Goal: Task Accomplishment & Management: Manage account settings

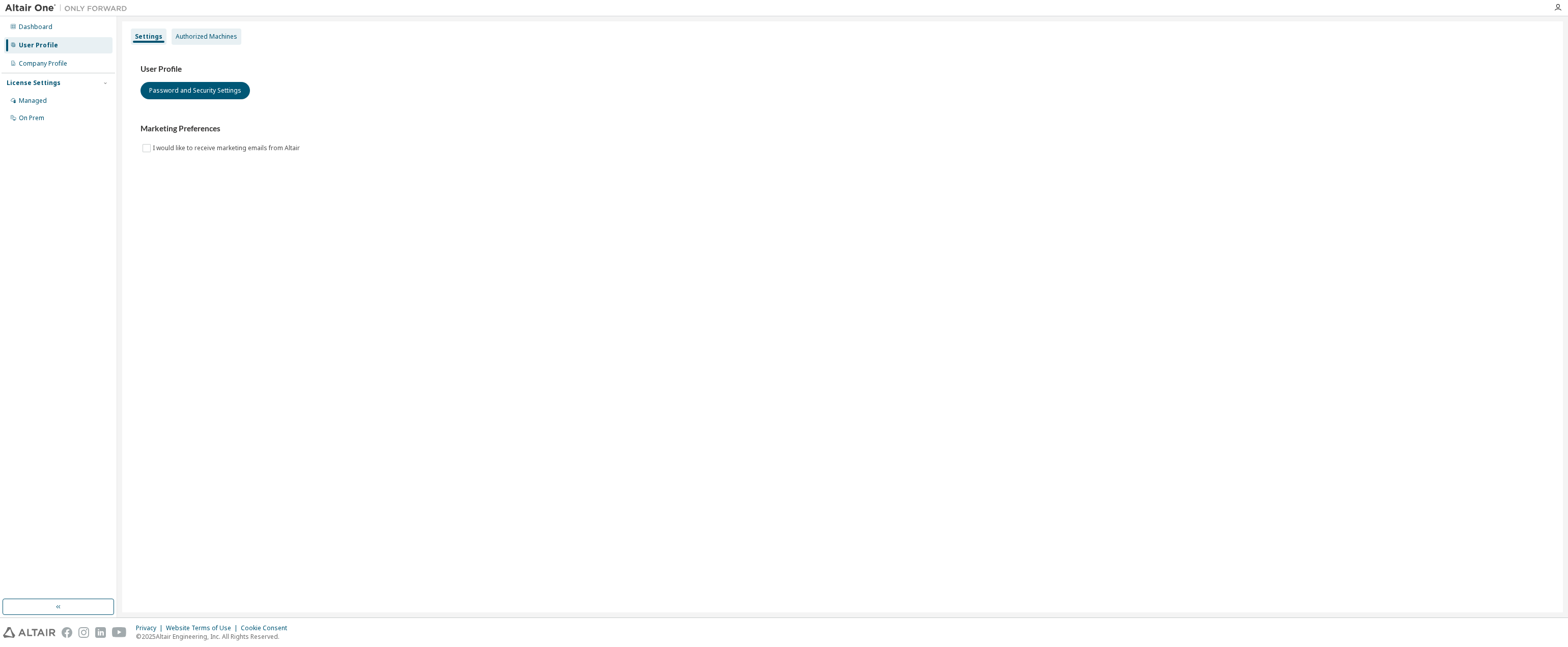
click at [196, 42] on div "Authorized Machines" at bounding box center [206, 37] width 70 height 16
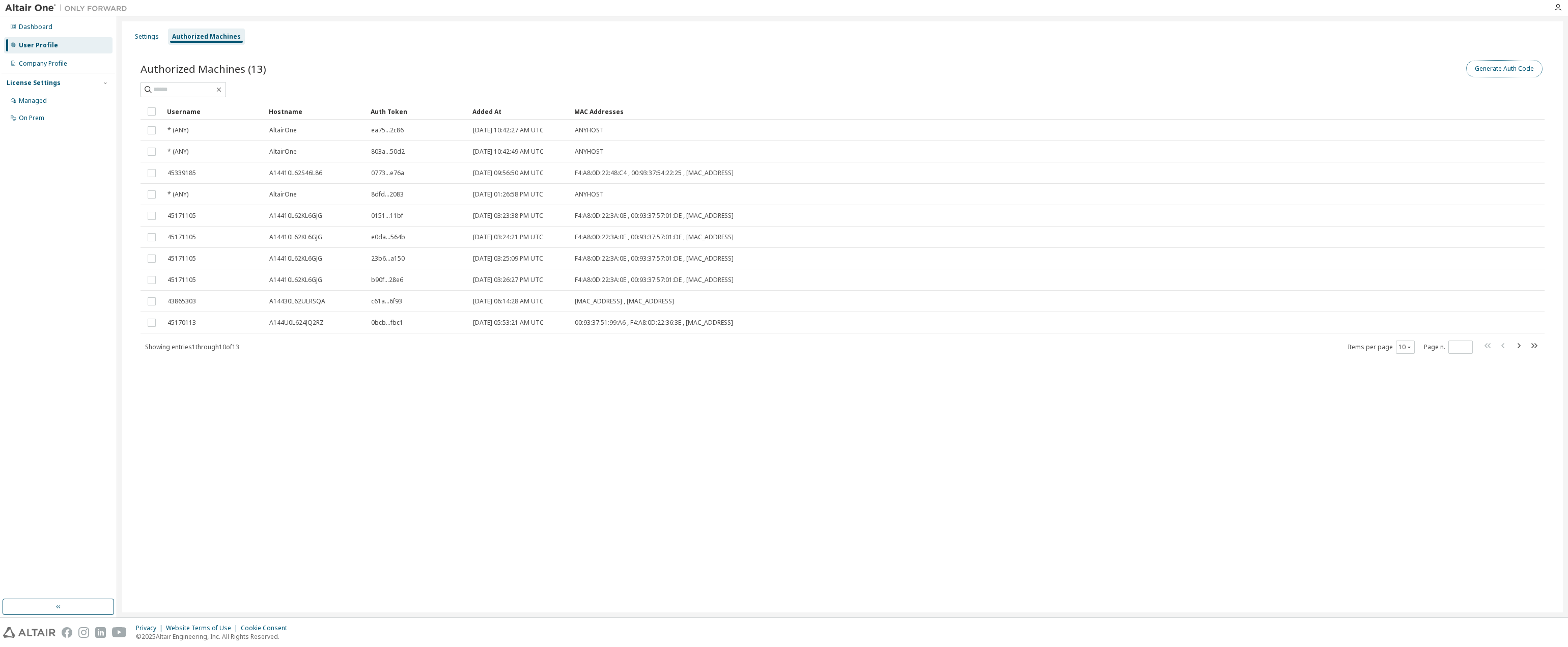
click at [1516, 71] on button "Generate Auth Code" at bounding box center [1504, 68] width 76 height 17
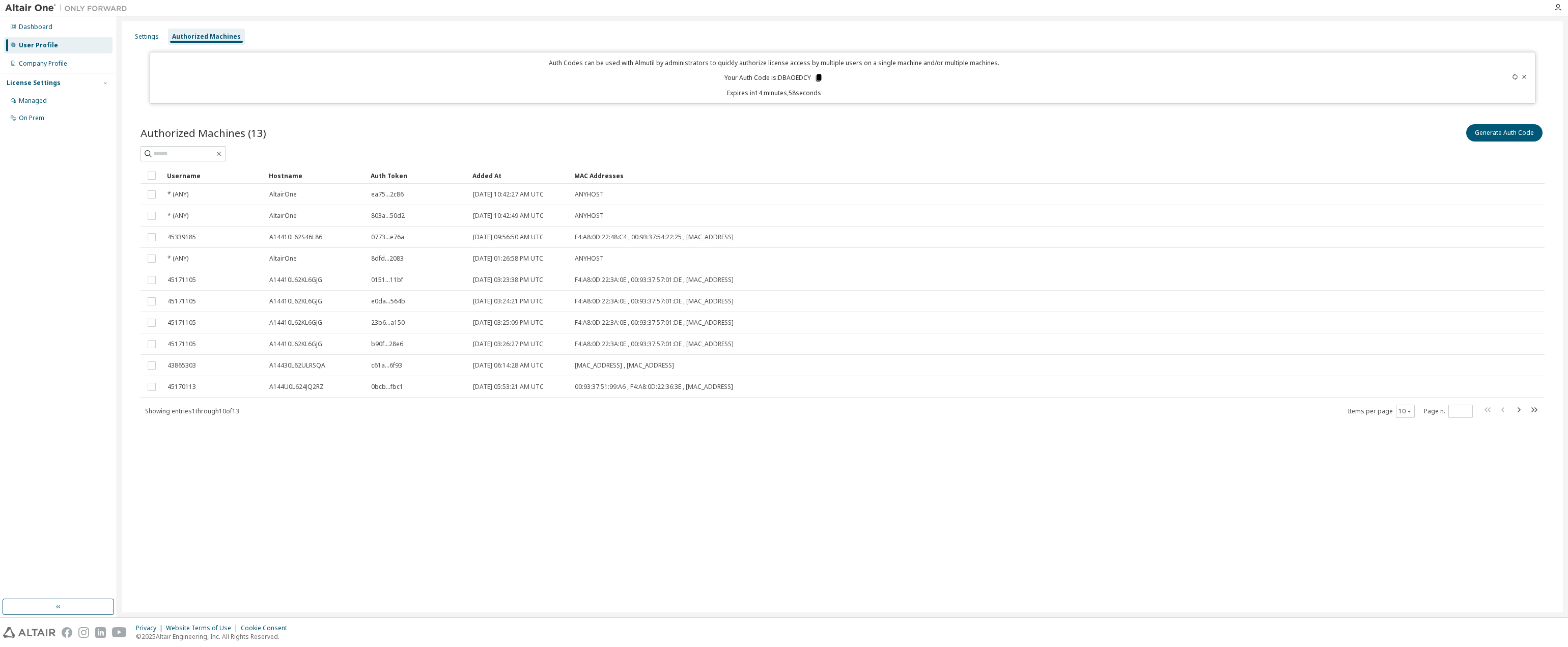
click at [817, 74] on icon at bounding box center [818, 78] width 9 height 9
